Goal: Task Accomplishment & Management: Use online tool/utility

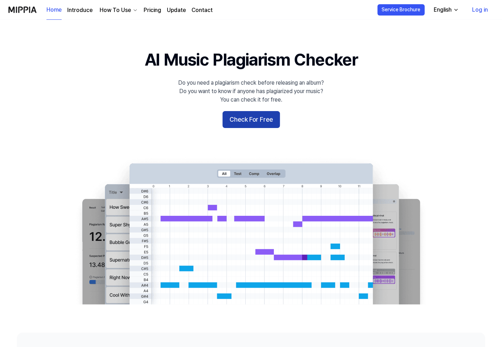
click at [247, 123] on button "Check For Free" at bounding box center [251, 119] width 57 height 17
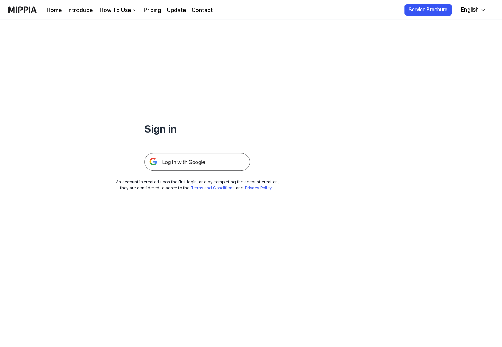
click at [184, 167] on img at bounding box center [197, 162] width 106 height 18
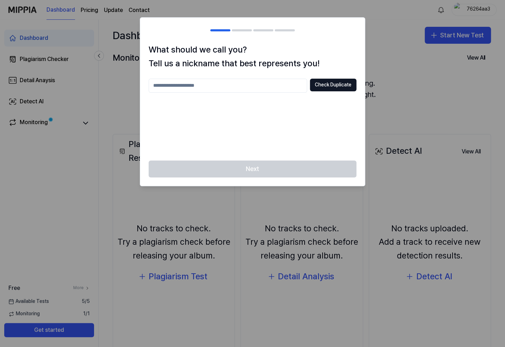
click at [408, 64] on div at bounding box center [252, 173] width 505 height 347
click at [287, 85] on input "text" at bounding box center [228, 86] width 159 height 14
type input "****"
click at [315, 88] on button "Check Duplicate" at bounding box center [333, 85] width 46 height 13
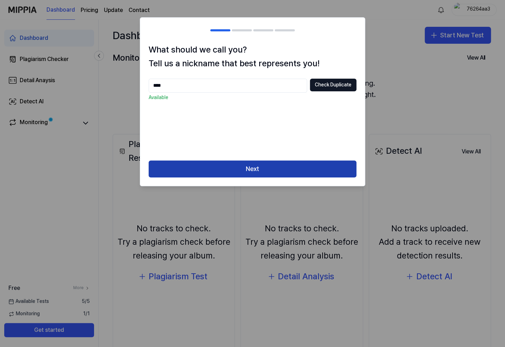
click at [252, 167] on button "Next" at bounding box center [253, 168] width 208 height 17
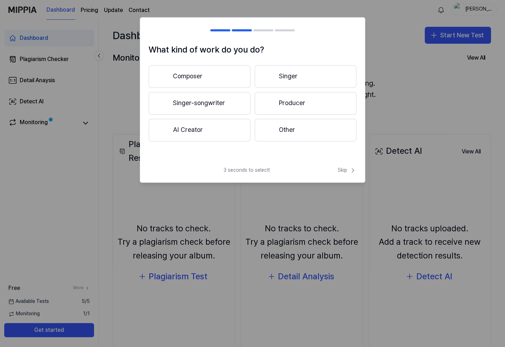
click at [272, 128] on div at bounding box center [269, 129] width 8 height 8
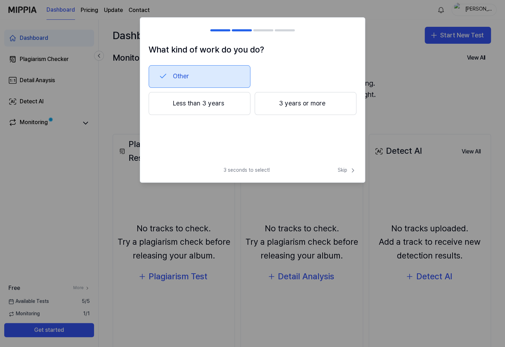
click at [236, 105] on button "Less than 3 years" at bounding box center [200, 103] width 102 height 23
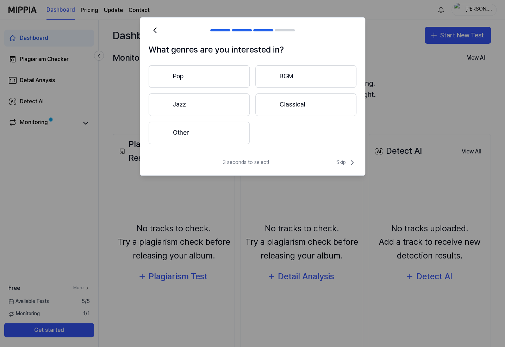
click at [228, 129] on button "Other" at bounding box center [199, 133] width 101 height 23
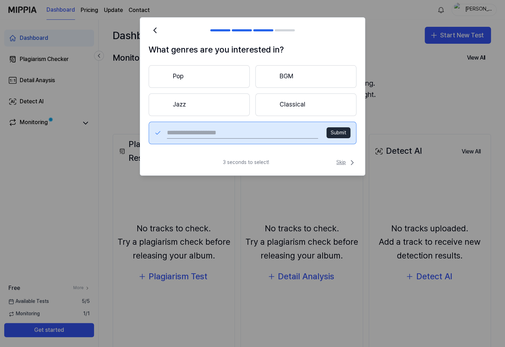
click at [345, 163] on span "Skip" at bounding box center [346, 162] width 20 height 8
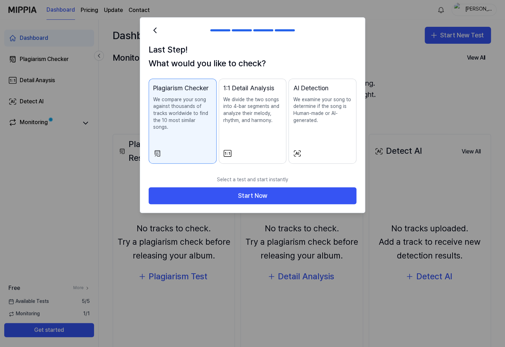
click at [250, 133] on div "1:1 Detail Analysis We divide the two songs into 4-bar segments and analyze the…" at bounding box center [252, 110] width 59 height 55
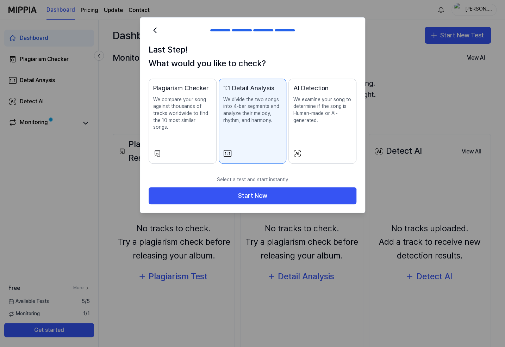
drag, startPoint x: 206, startPoint y: 132, endPoint x: 208, endPoint y: 138, distance: 6.4
click at [206, 132] on div "Plagiarism Checker We compare your song against thousands of tracks worldwide t…" at bounding box center [182, 114] width 59 height 62
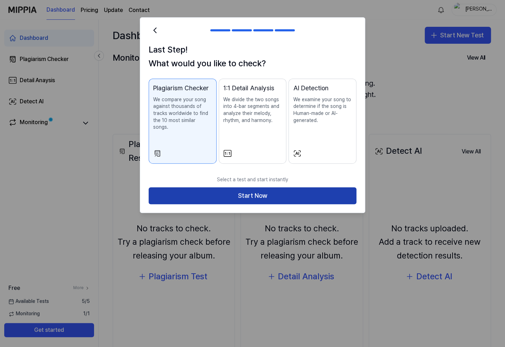
click at [250, 190] on button "Start Now" at bounding box center [253, 195] width 208 height 17
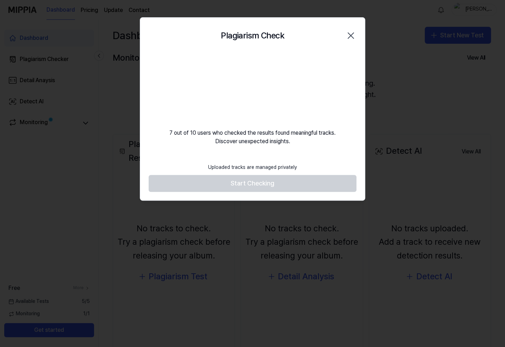
click at [238, 33] on h2 "Plagiarism Check" at bounding box center [252, 35] width 63 height 13
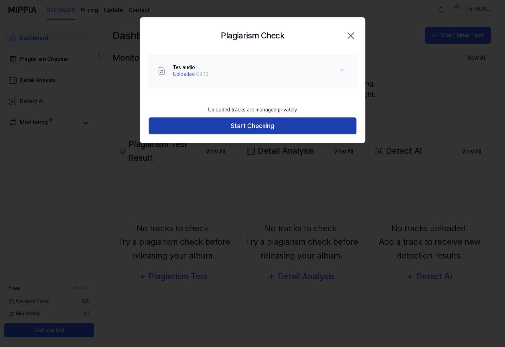
click at [227, 127] on button "Start Checking" at bounding box center [253, 125] width 208 height 17
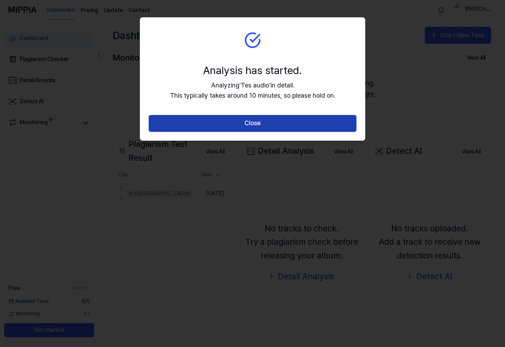
click at [245, 124] on button "Close" at bounding box center [253, 123] width 208 height 17
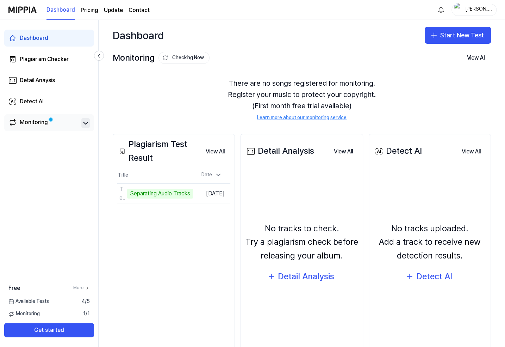
click at [86, 120] on icon at bounding box center [85, 123] width 8 height 8
click at [66, 122] on link "Monitoring" at bounding box center [43, 123] width 70 height 10
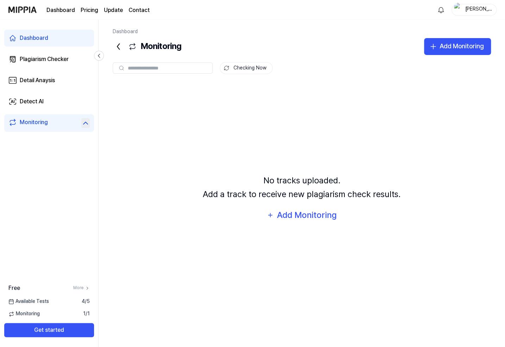
click at [49, 37] on link "Dashboard" at bounding box center [49, 38] width 90 height 17
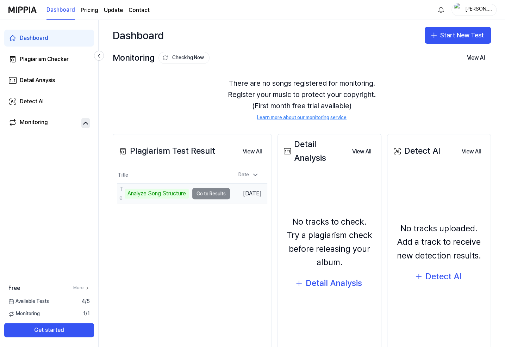
click at [210, 193] on td "Tes audio Analyze Song Structure Go to Results" at bounding box center [173, 194] width 113 height 20
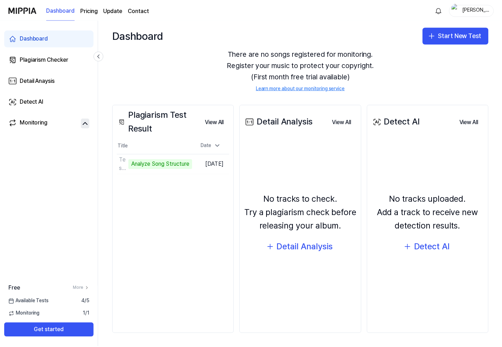
scroll to position [30, 0]
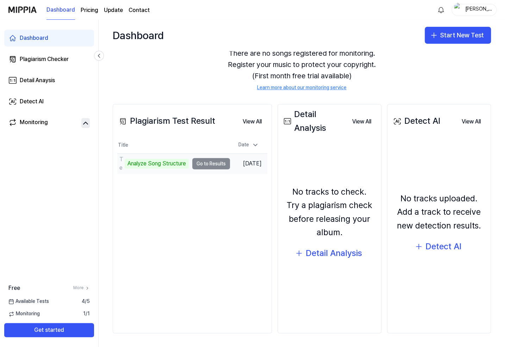
click at [210, 162] on td "Tes audio Analyze Song Structure Go to Results" at bounding box center [173, 164] width 113 height 20
click at [129, 160] on div "Analyze Song Structure" at bounding box center [157, 164] width 64 height 10
click at [215, 162] on td "Tes audio Analyze Song Structure Go to Results" at bounding box center [173, 164] width 113 height 20
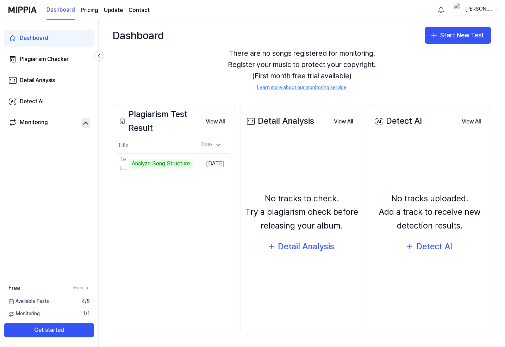
click at [35, 313] on span "Monitoring" at bounding box center [23, 313] width 31 height 7
click at [80, 286] on link "More" at bounding box center [81, 288] width 17 height 6
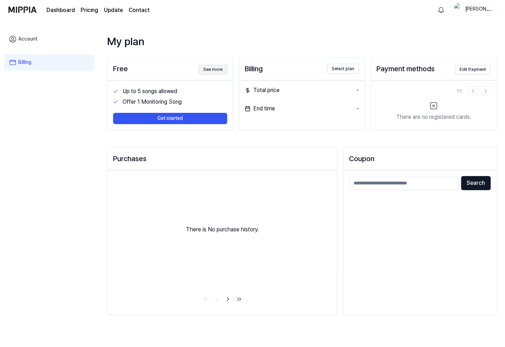
click at [211, 69] on button "See more" at bounding box center [213, 70] width 29 height 10
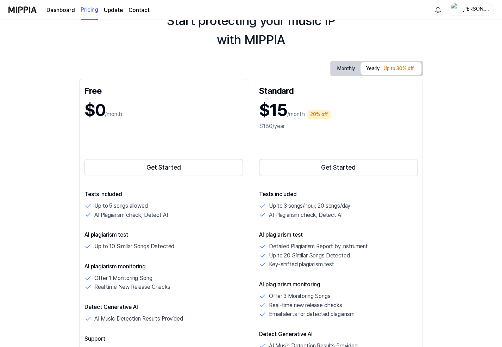
scroll to position [70, 0]
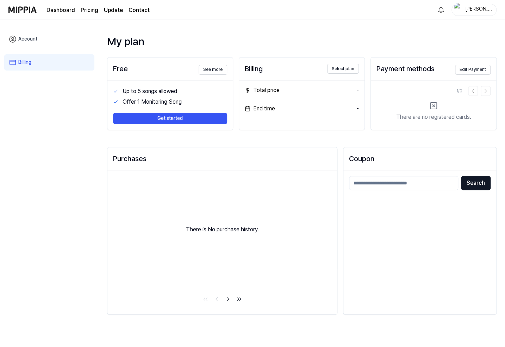
drag, startPoint x: 189, startPoint y: 202, endPoint x: 192, endPoint y: 199, distance: 4.0
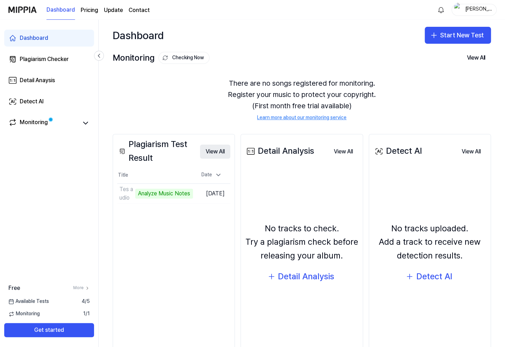
click at [218, 151] on button "View All" at bounding box center [215, 151] width 30 height 14
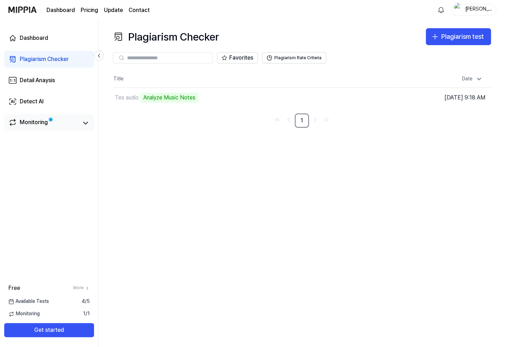
click at [56, 123] on link "Monitoring" at bounding box center [43, 123] width 70 height 10
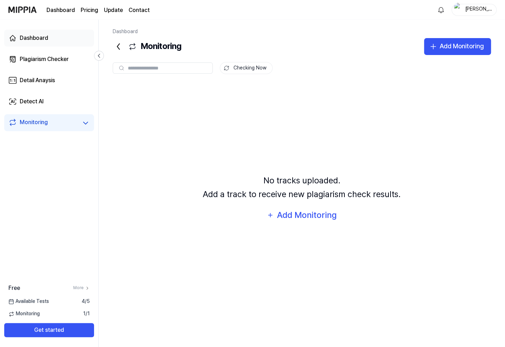
click at [52, 42] on link "Dashboard" at bounding box center [49, 38] width 90 height 17
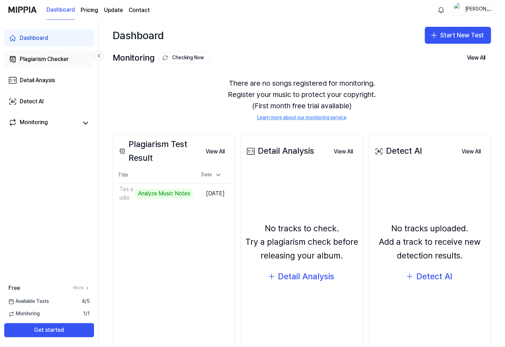
click at [56, 60] on div "Plagiarism Checker" at bounding box center [44, 59] width 49 height 8
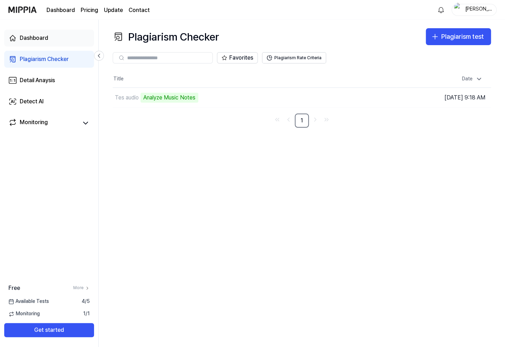
click at [56, 34] on link "Dashboard" at bounding box center [49, 38] width 90 height 17
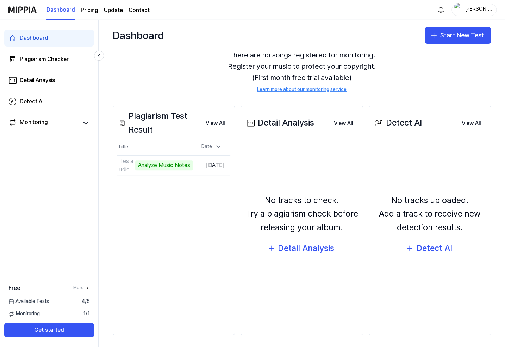
scroll to position [30, 0]
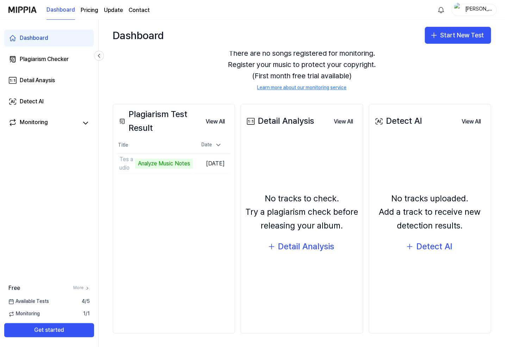
drag, startPoint x: 249, startPoint y: 121, endPoint x: 241, endPoint y: 121, distance: 8.1
click at [249, 121] on icon at bounding box center [251, 121] width 8 height 8
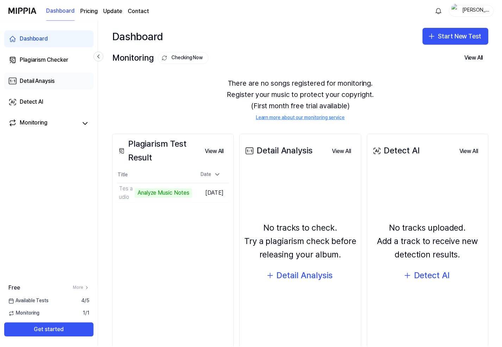
scroll to position [0, 0]
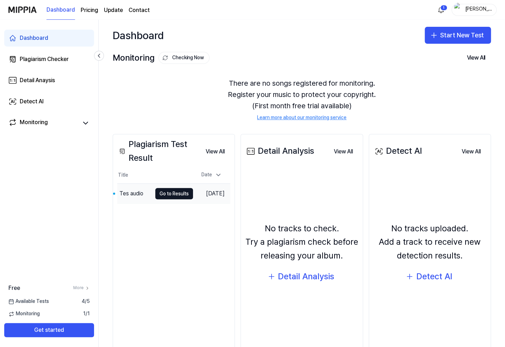
click at [135, 192] on div "Tes audio" at bounding box center [131, 193] width 24 height 8
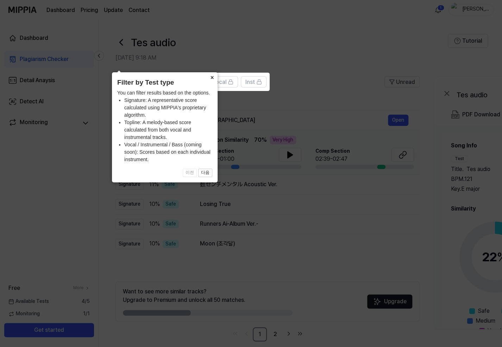
click at [207, 82] on button "×" at bounding box center [211, 77] width 11 height 10
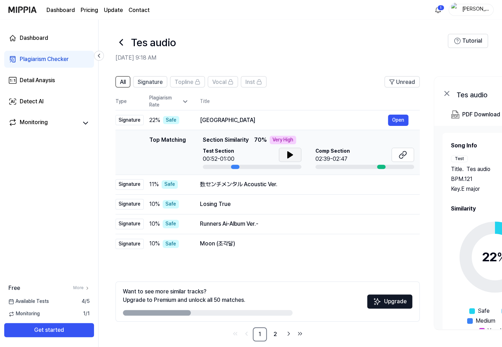
click at [289, 154] on icon at bounding box center [290, 154] width 5 height 6
click at [358, 152] on div "Comp Section 02:39-02:47" at bounding box center [365, 155] width 99 height 15
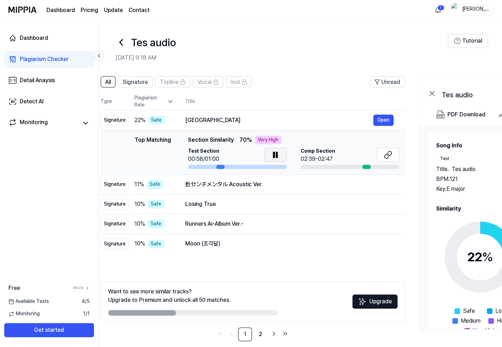
drag, startPoint x: 234, startPoint y: 167, endPoint x: 219, endPoint y: 168, distance: 15.5
click at [219, 168] on div at bounding box center [220, 167] width 8 height 4
drag, startPoint x: 217, startPoint y: 165, endPoint x: 187, endPoint y: 183, distance: 34.9
click at [216, 166] on div at bounding box center [220, 167] width 8 height 4
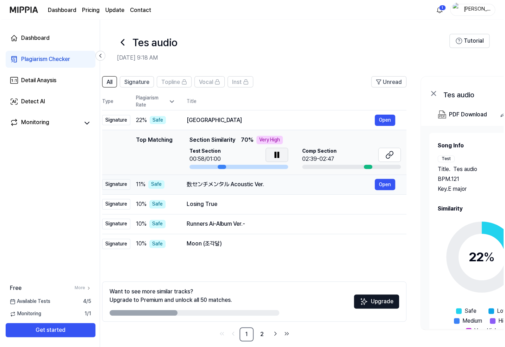
scroll to position [0, 17]
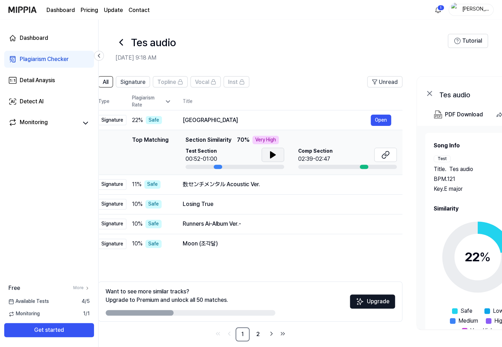
click at [276, 157] on icon at bounding box center [273, 154] width 8 height 8
drag, startPoint x: 276, startPoint y: 156, endPoint x: 260, endPoint y: 181, distance: 29.8
click at [276, 156] on icon at bounding box center [273, 154] width 8 height 8
click at [376, 185] on button "Open" at bounding box center [381, 184] width 20 height 11
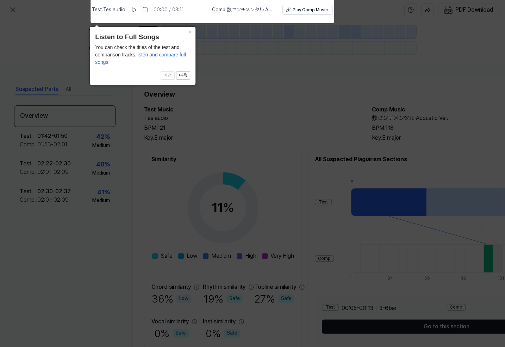
click at [194, 153] on icon at bounding box center [252, 171] width 505 height 350
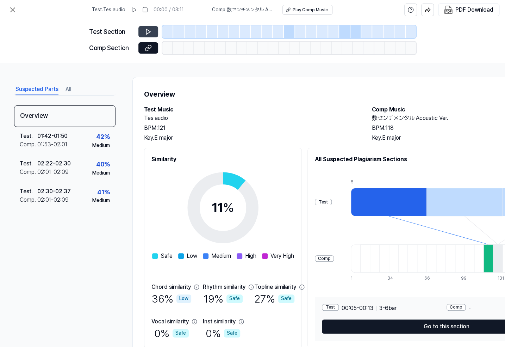
click at [144, 33] on button at bounding box center [148, 31] width 20 height 11
click at [153, 30] on button at bounding box center [148, 31] width 20 height 11
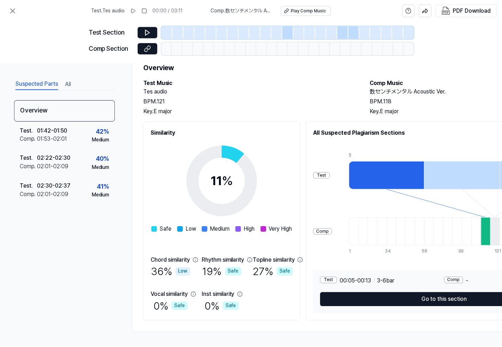
scroll to position [29, 0]
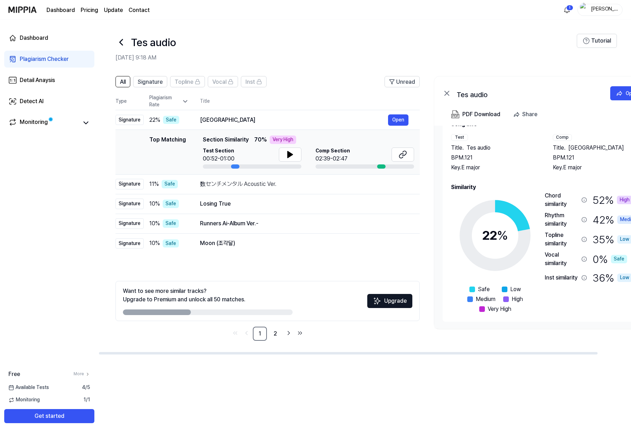
scroll to position [21, 0]
click at [505, 196] on div "52 % High" at bounding box center [613, 199] width 40 height 17
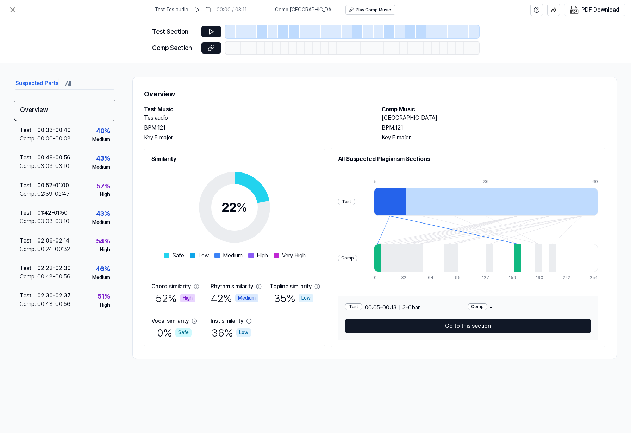
click at [181, 299] on div "High" at bounding box center [187, 298] width 15 height 8
drag, startPoint x: 415, startPoint y: 201, endPoint x: 404, endPoint y: 204, distance: 11.1
click at [405, 203] on div at bounding box center [390, 202] width 32 height 28
click at [399, 208] on div at bounding box center [390, 202] width 32 height 28
click at [75, 305] on div "Test . 02:30 - 02:37 Comp . 00:48 - 00:56 51 % High" at bounding box center [64, 300] width 101 height 27
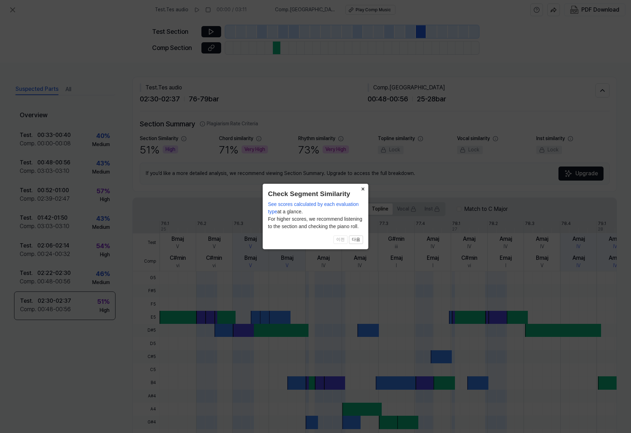
click at [361, 189] on button "×" at bounding box center [362, 189] width 11 height 10
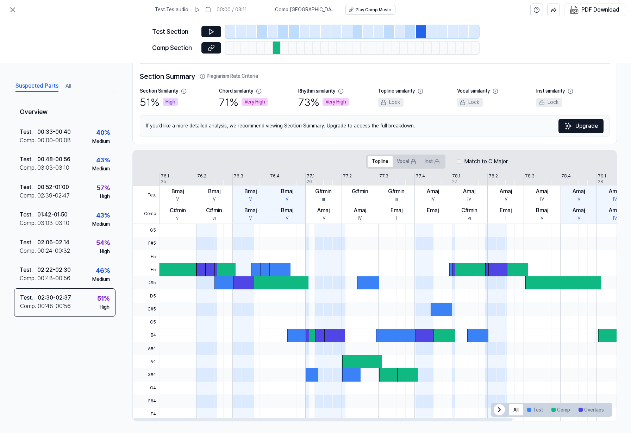
scroll to position [50, 0]
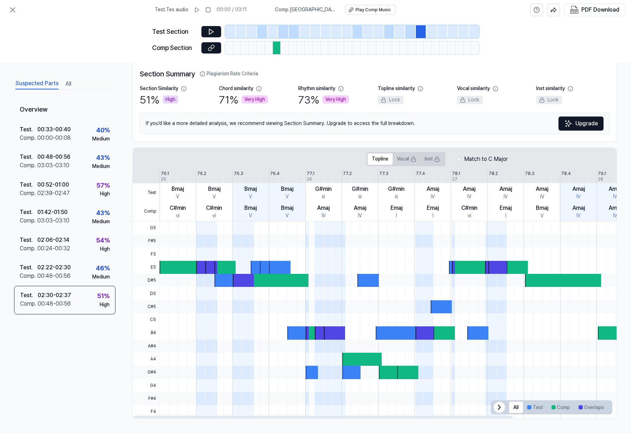
click at [197, 263] on div at bounding box center [202, 267] width 12 height 13
click at [179, 267] on div at bounding box center [189, 267] width 58 height 13
drag, startPoint x: 181, startPoint y: 266, endPoint x: 186, endPoint y: 249, distance: 18.4
click at [186, 249] on div at bounding box center [451, 320] width 582 height 197
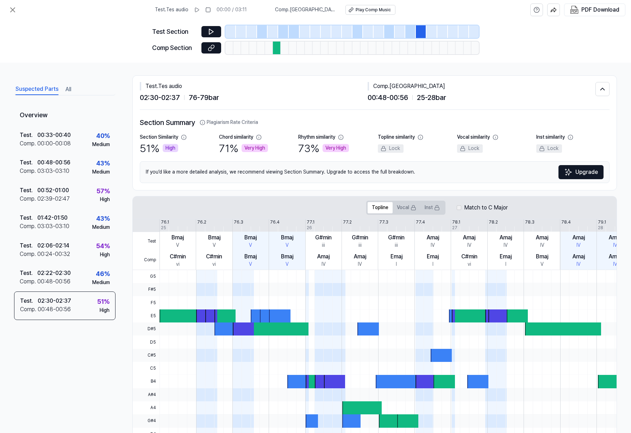
scroll to position [0, 0]
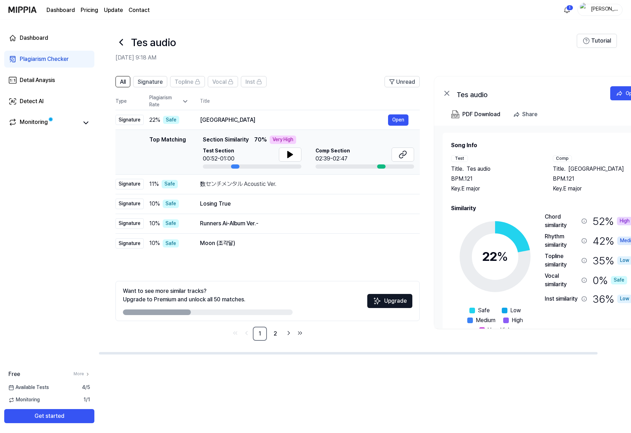
click at [283, 138] on div "Very High" at bounding box center [283, 140] width 26 height 8
click at [289, 157] on icon at bounding box center [290, 154] width 5 height 6
click at [181, 98] on div "Plagiarism Rate" at bounding box center [168, 101] width 39 height 14
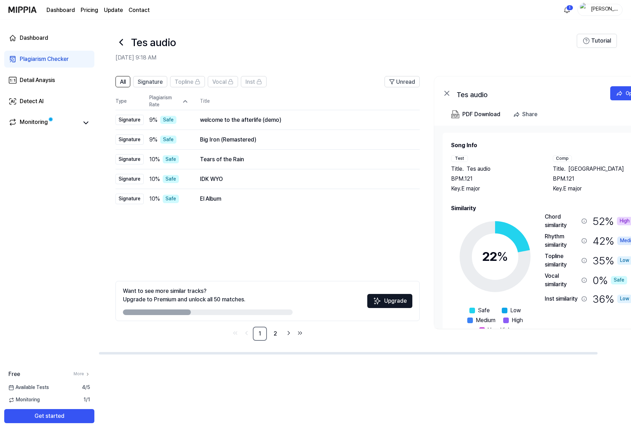
click at [181, 98] on div "Plagiarism Rate" at bounding box center [168, 101] width 39 height 14
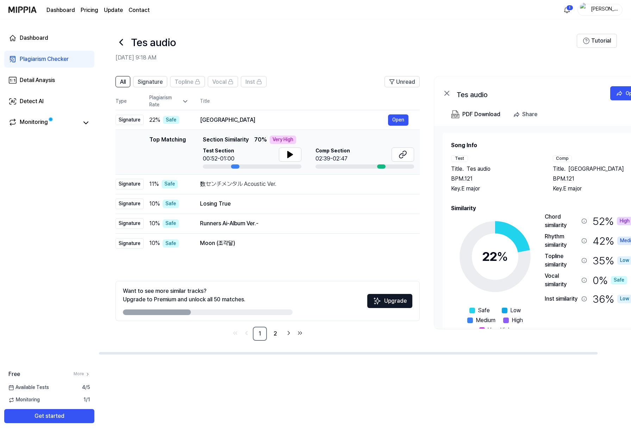
click at [181, 98] on div "Plagiarism Rate" at bounding box center [168, 101] width 39 height 14
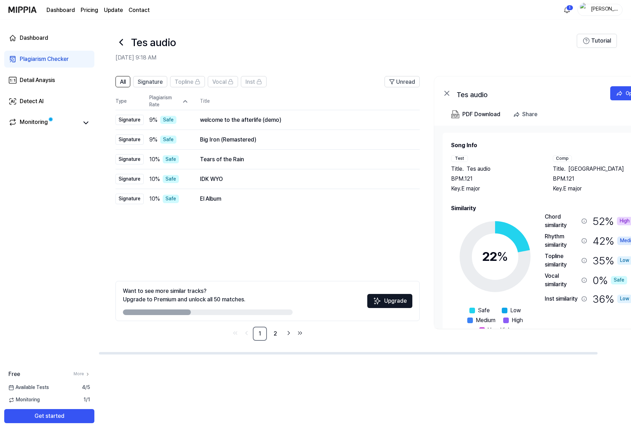
click at [181, 98] on div "Plagiarism Rate" at bounding box center [168, 101] width 39 height 14
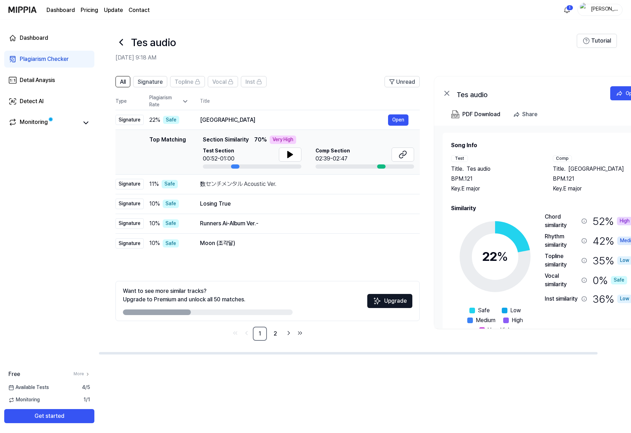
click at [131, 103] on th "Type" at bounding box center [130, 101] width 28 height 17
click at [171, 100] on div "Plagiarism Rate" at bounding box center [168, 101] width 39 height 14
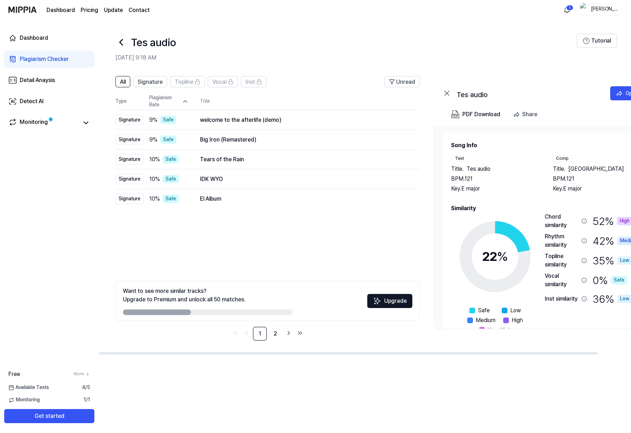
click at [178, 100] on div "Plagiarism Rate" at bounding box center [168, 101] width 39 height 14
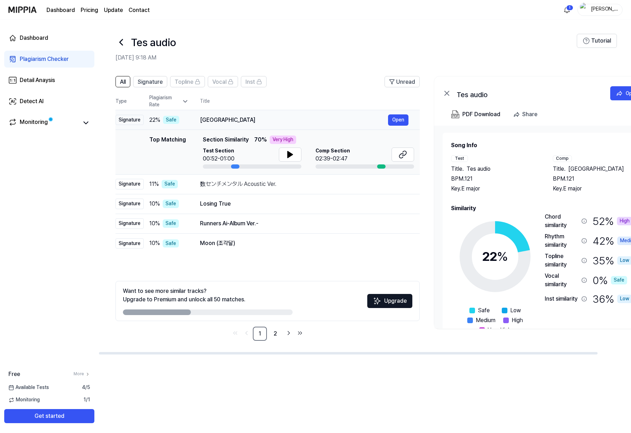
click at [178, 118] on div "Safe" at bounding box center [171, 120] width 16 height 8
click at [286, 155] on icon at bounding box center [290, 154] width 8 height 8
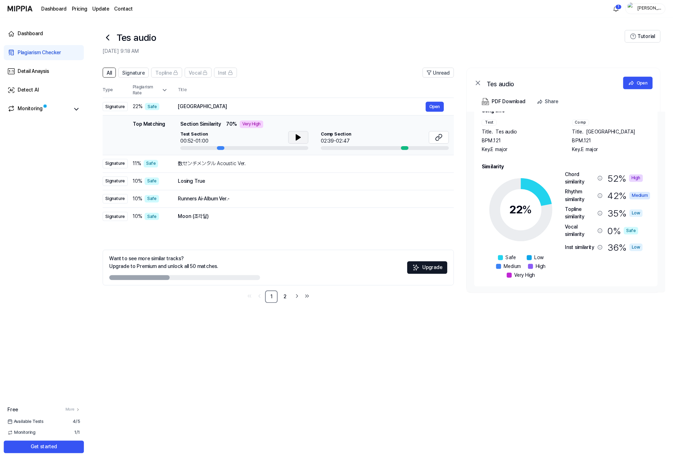
scroll to position [21, 0]
